Goal: Task Accomplishment & Management: Manage account settings

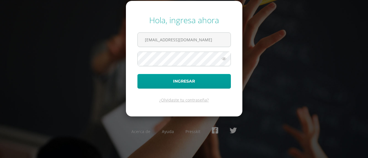
type input "[EMAIL_ADDRESS][DOMAIN_NAME]"
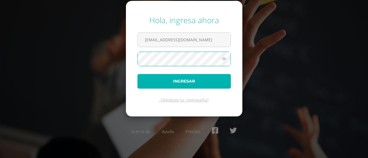
click at [196, 82] on button "Ingresar" at bounding box center [183, 81] width 93 height 15
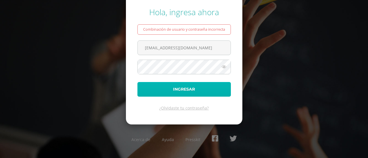
click at [178, 91] on button "Ingresar" at bounding box center [183, 89] width 93 height 15
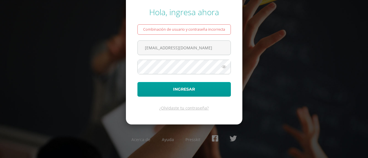
click at [223, 67] on icon at bounding box center [223, 66] width 7 height 7
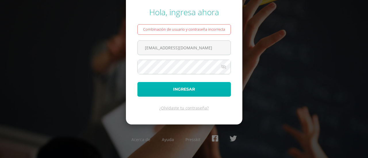
click at [187, 87] on button "Ingresar" at bounding box center [183, 89] width 93 height 15
click at [178, 86] on button "Ingresar" at bounding box center [183, 89] width 93 height 15
click at [176, 91] on button "Ingresar" at bounding box center [183, 89] width 93 height 15
